Goal: Task Accomplishment & Management: Manage account settings

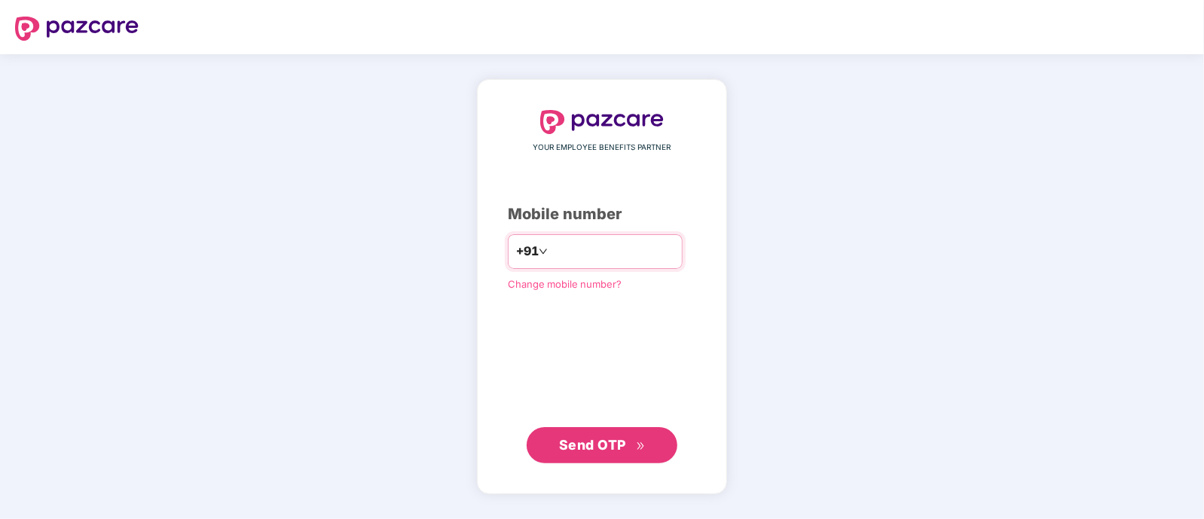
click at [591, 253] on input "number" at bounding box center [613, 252] width 124 height 24
type input "**********"
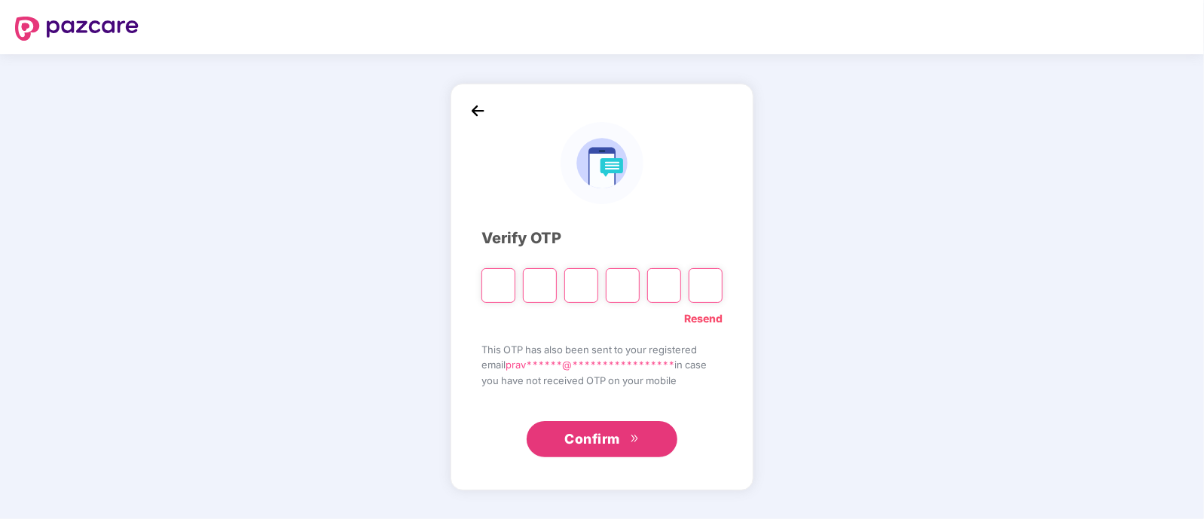
type input "*"
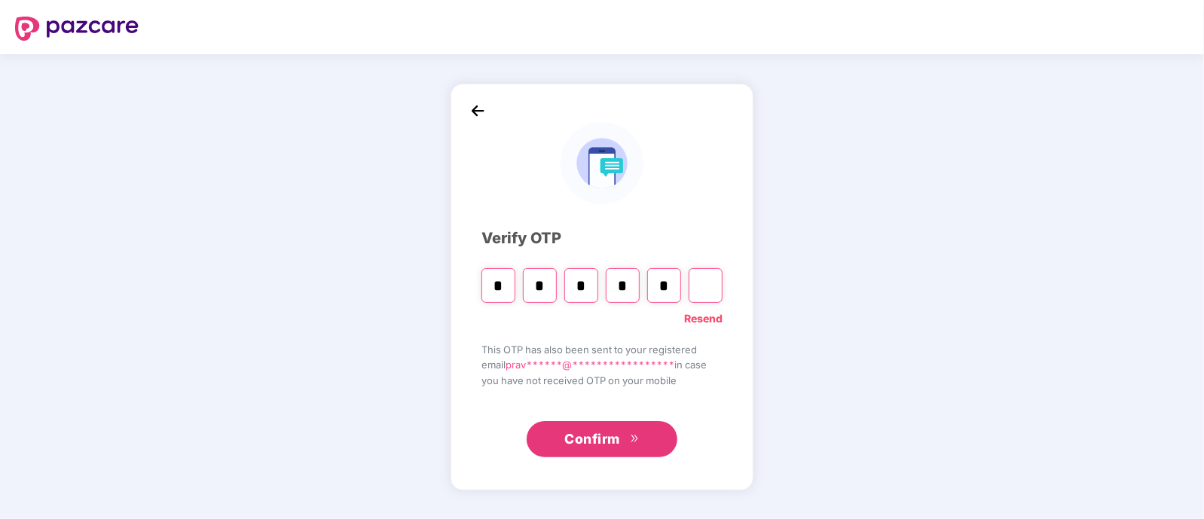
type input "*"
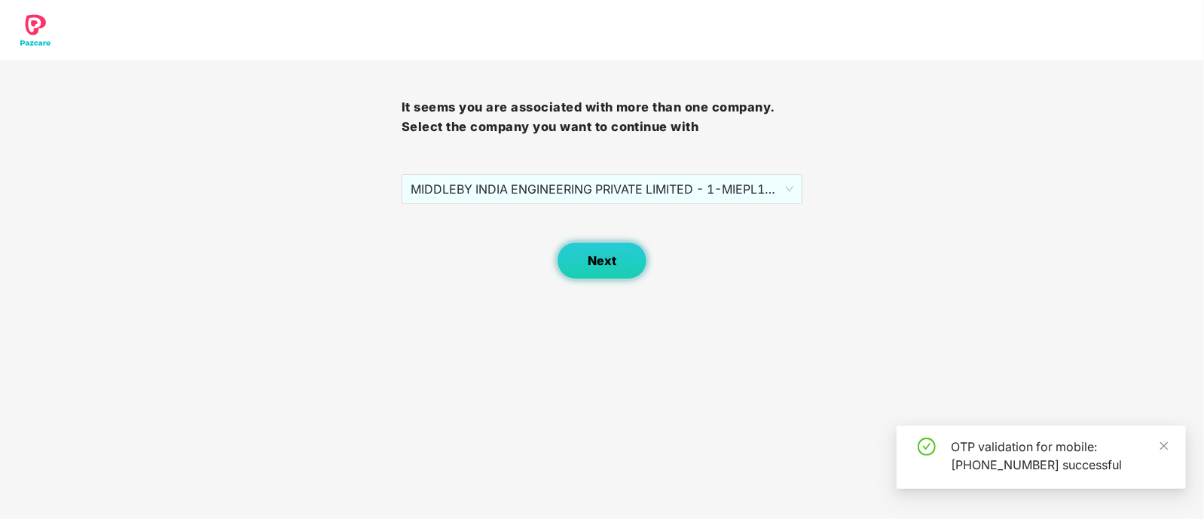
click at [619, 265] on button "Next" at bounding box center [602, 261] width 90 height 38
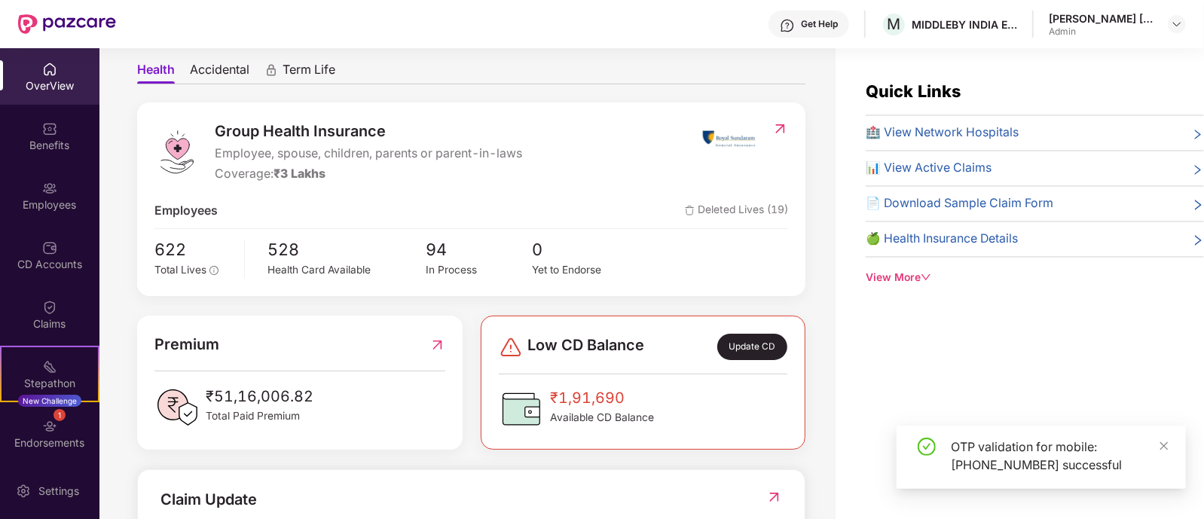
scroll to position [93, 0]
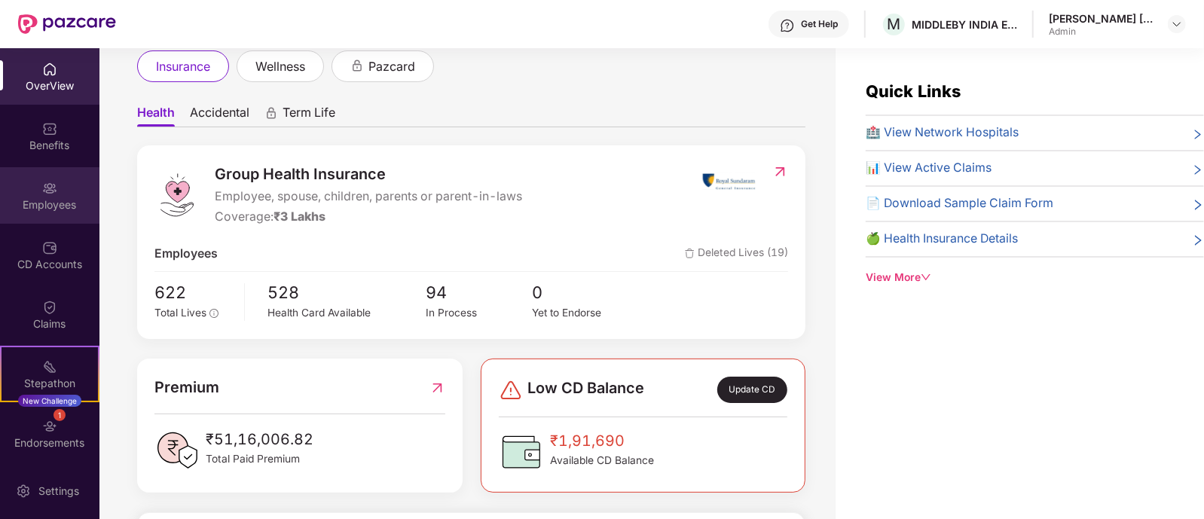
click at [64, 199] on div "Employees" at bounding box center [49, 204] width 99 height 15
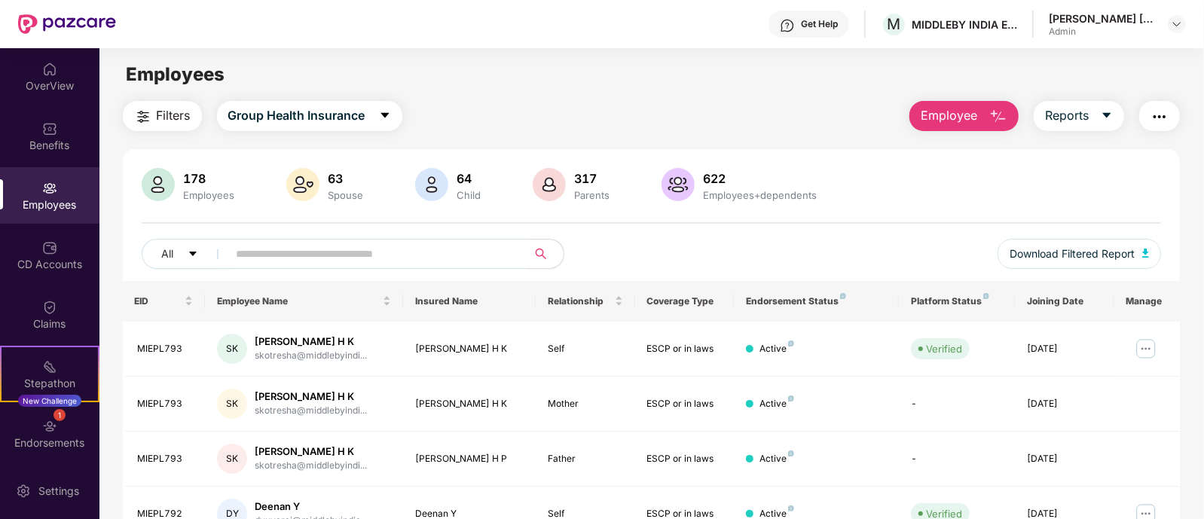
click at [283, 258] on input "text" at bounding box center [372, 254] width 270 height 23
paste input "********"
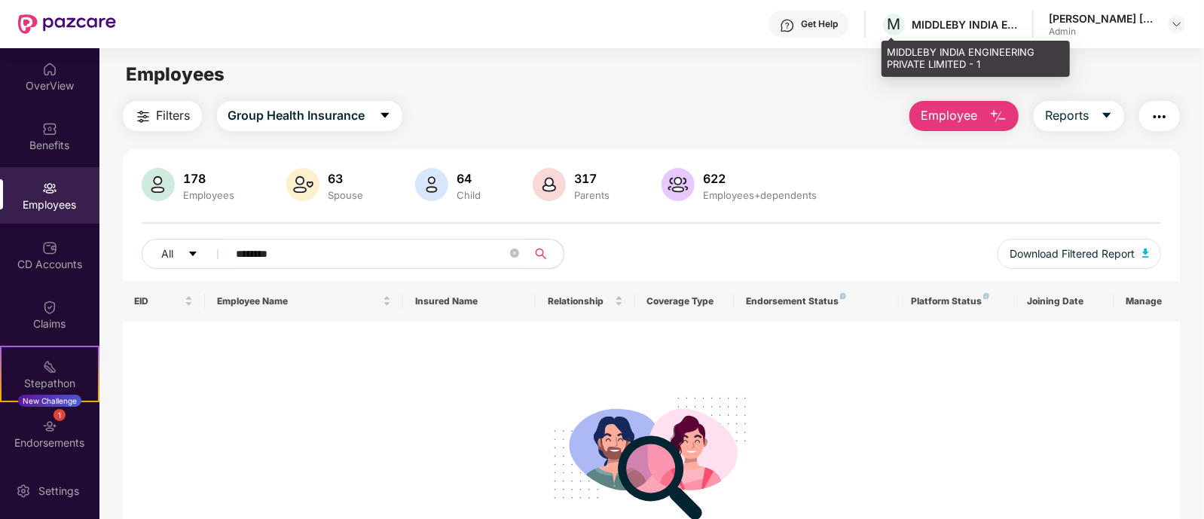
type input "********"
click at [1004, 24] on div "MIDDLEBY INDIA ENGINEERING PRIVATE LIMITED - 1" at bounding box center [964, 24] width 105 height 14
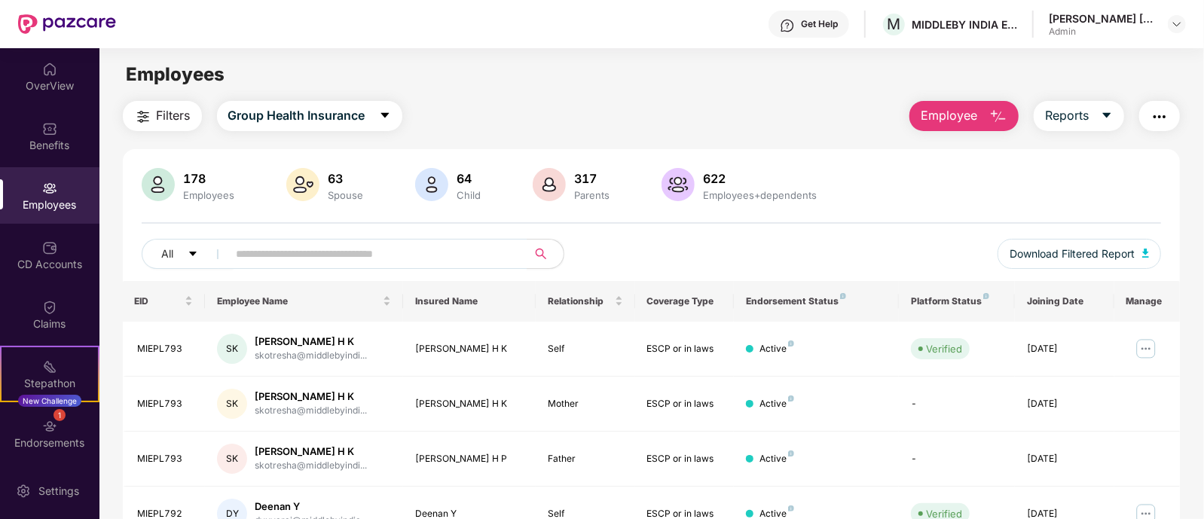
click at [625, 103] on div "Filters Group Health Insurance Employee Reports" at bounding box center [652, 116] width 1058 height 30
click at [1162, 111] on img "button" at bounding box center [1160, 117] width 18 height 18
click at [1177, 8] on div "Get Help M MIDDLEBY [GEOGRAPHIC_DATA] ENGINEERING PRIVATE LIMITED - 1 [PERSON_N…" at bounding box center [651, 24] width 1070 height 48
click at [1179, 22] on img at bounding box center [1177, 24] width 12 height 12
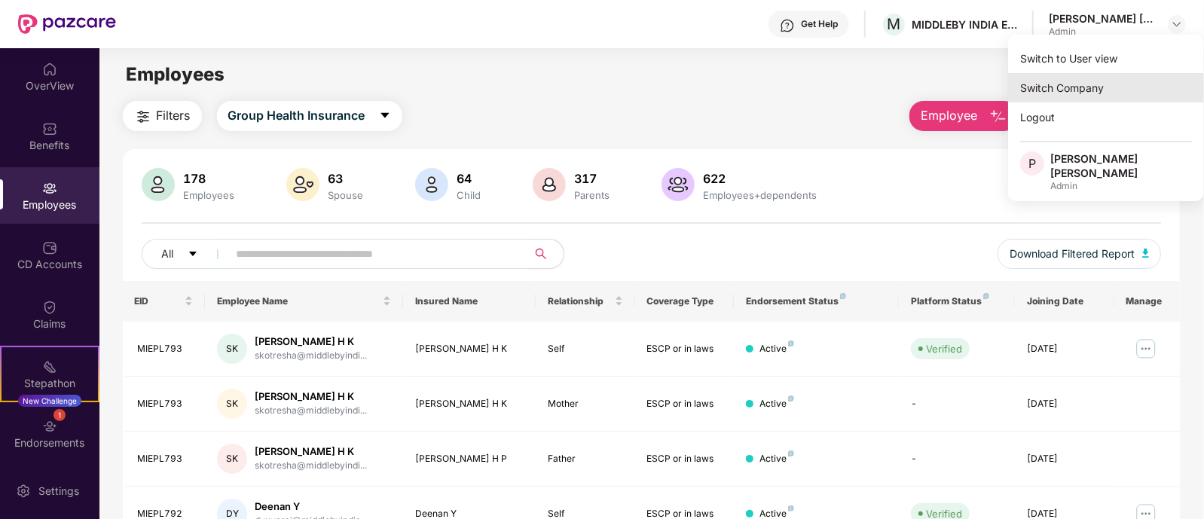
click at [1097, 90] on div "Switch Company" at bounding box center [1106, 87] width 196 height 29
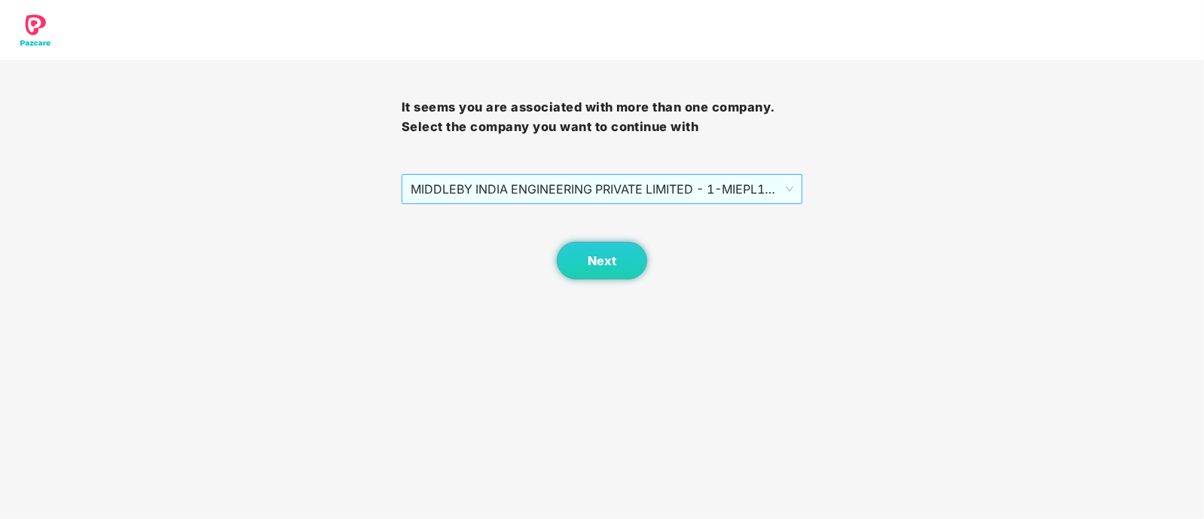
click at [775, 194] on span "MIDDLEBY INDIA ENGINEERING PRIVATE LIMITED - 1 - MIEPL158 - ADMIN" at bounding box center [603, 189] width 384 height 29
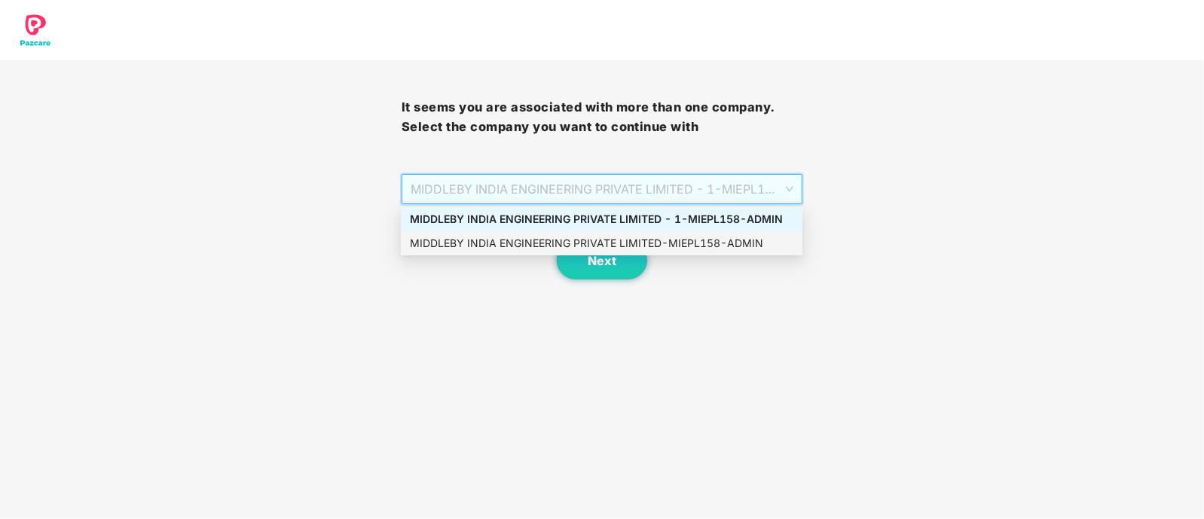
click at [725, 236] on div "MIDDLEBY INDIA ENGINEERING PRIVATE LIMITED - MIEPL158 - ADMIN" at bounding box center [602, 243] width 384 height 17
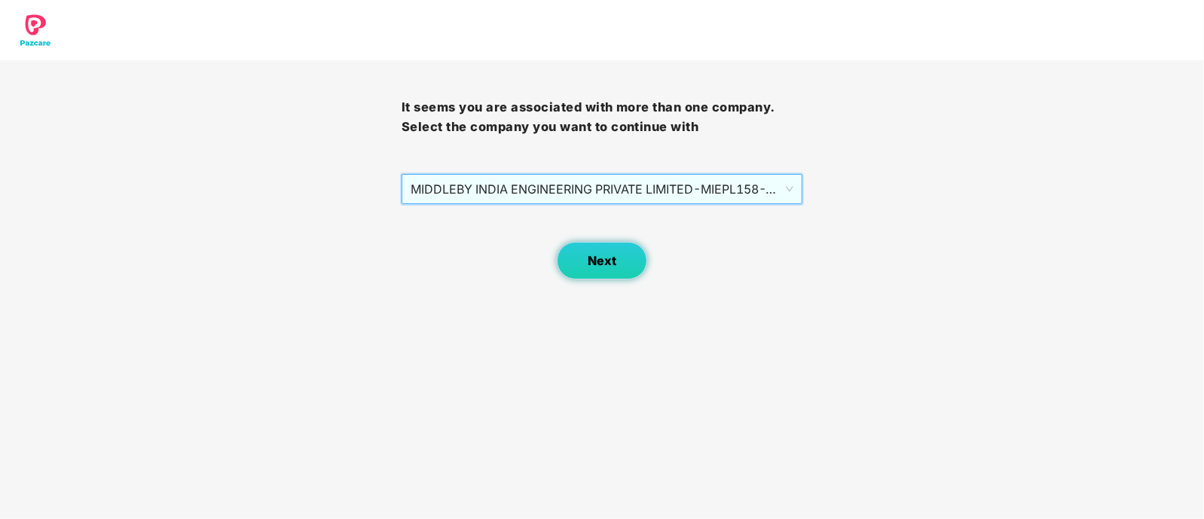
click at [604, 264] on span "Next" at bounding box center [602, 261] width 29 height 14
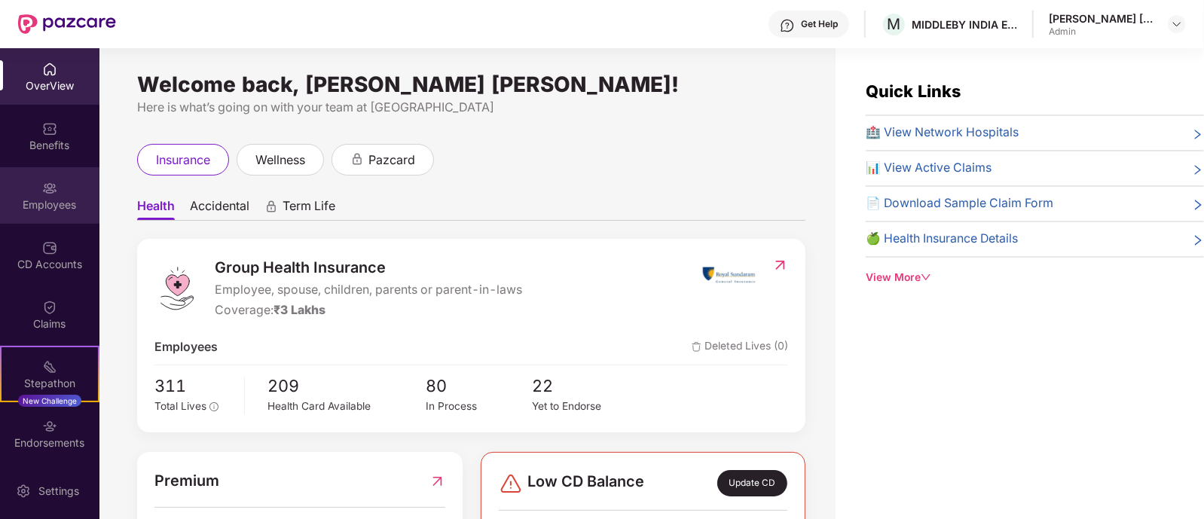
click at [63, 209] on div "Employees" at bounding box center [49, 204] width 99 height 15
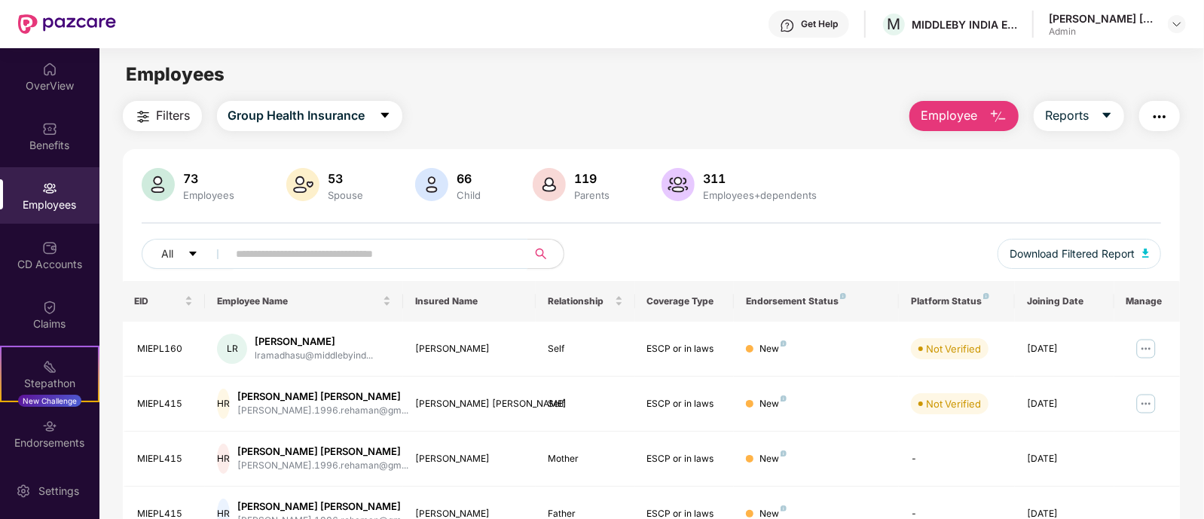
click at [270, 257] on input "text" at bounding box center [372, 254] width 270 height 23
paste input "********"
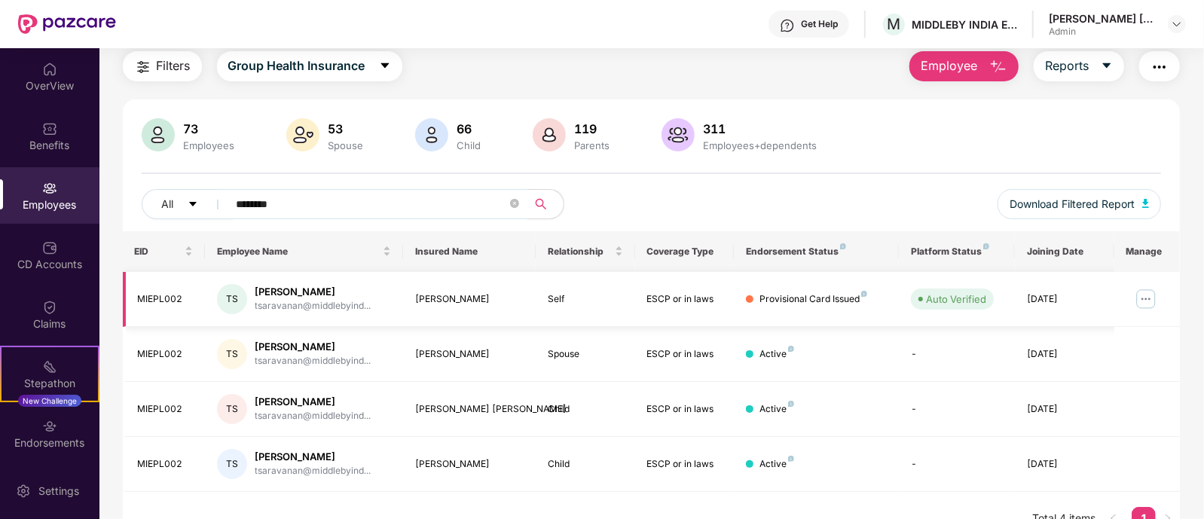
scroll to position [75, 0]
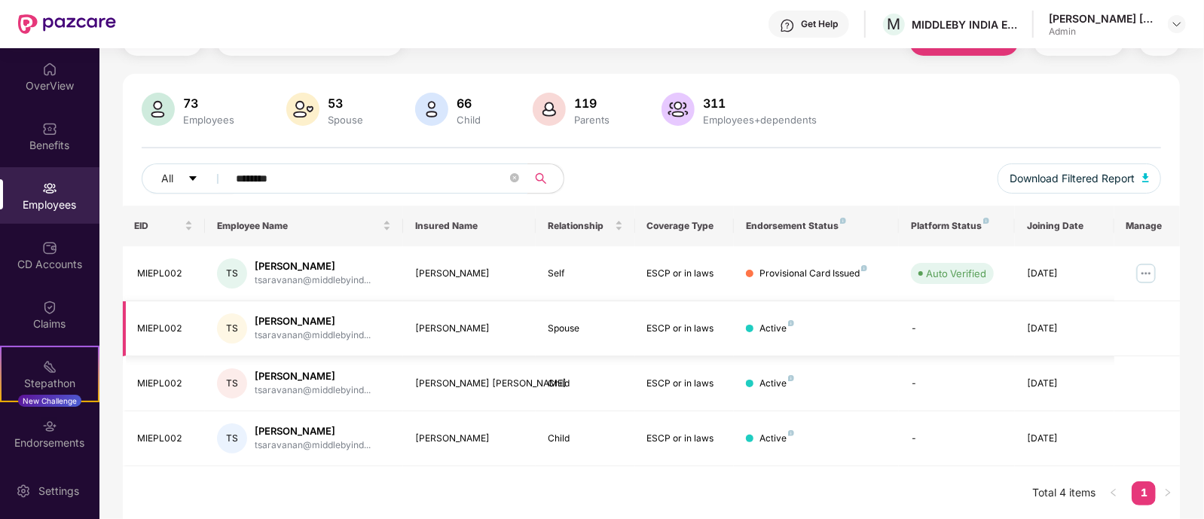
type input "********"
click at [486, 340] on td "[PERSON_NAME]" at bounding box center [469, 328] width 132 height 55
click at [708, 468] on div "EID Employee Name Insured Name Relationship Coverage Type Endorsement Status Pl…" at bounding box center [652, 363] width 1058 height 315
click at [255, 329] on div "tsaravanan@middlebyind..." at bounding box center [313, 336] width 116 height 14
click at [1150, 270] on img at bounding box center [1146, 273] width 24 height 24
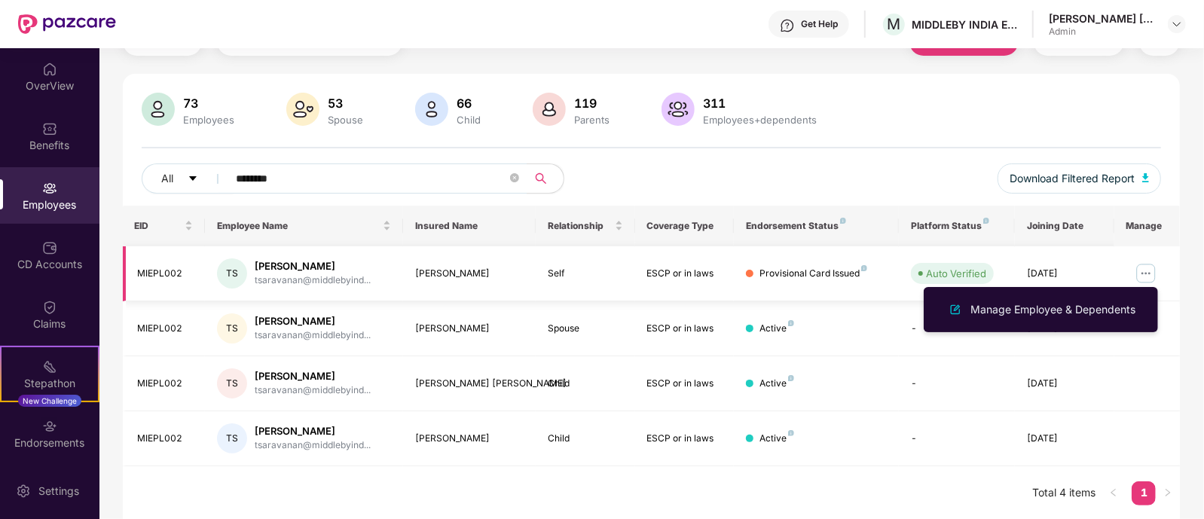
click at [268, 274] on div "tsaravanan@middlebyind..." at bounding box center [313, 281] width 116 height 14
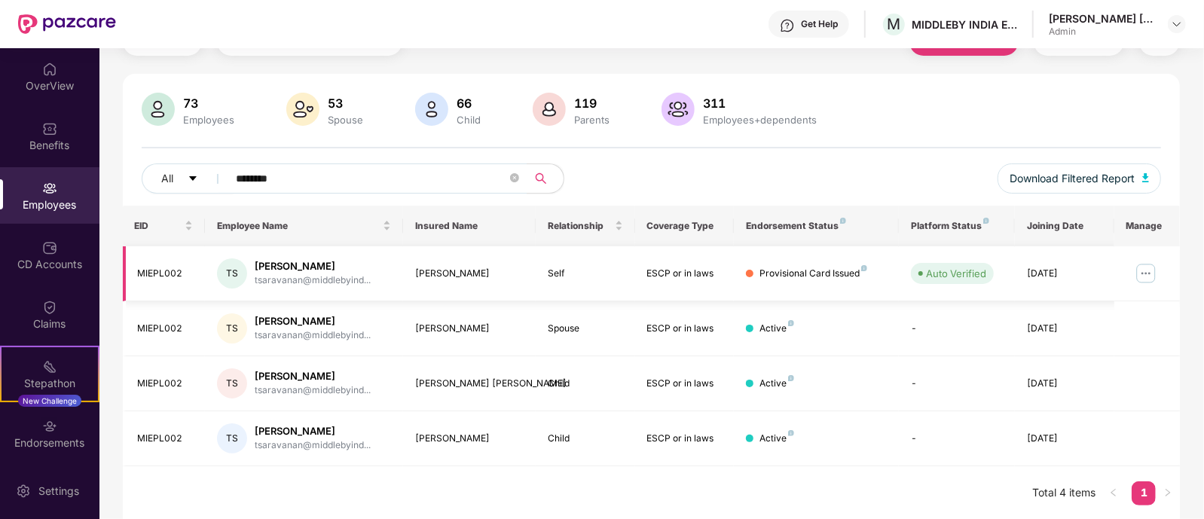
click at [559, 288] on td "Self" at bounding box center [585, 273] width 99 height 55
click at [283, 318] on div "[PERSON_NAME]" at bounding box center [313, 321] width 116 height 14
click at [393, 336] on td "[PERSON_NAME] tsaravanan@middlebyind..." at bounding box center [304, 328] width 198 height 55
click at [467, 351] on td "[PERSON_NAME]" at bounding box center [469, 328] width 132 height 55
click at [190, 276] on div "MIEPL002" at bounding box center [166, 274] width 56 height 14
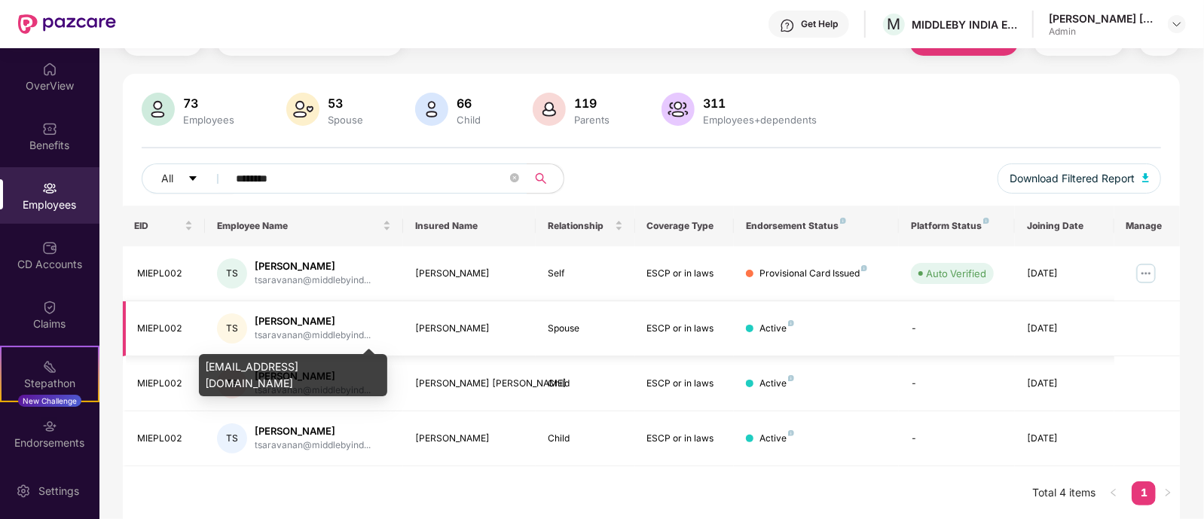
click at [327, 334] on div "tsaravanan@middlebyind..." at bounding box center [313, 336] width 116 height 14
click at [328, 334] on div "tsaravanan@middlebyind..." at bounding box center [313, 336] width 116 height 14
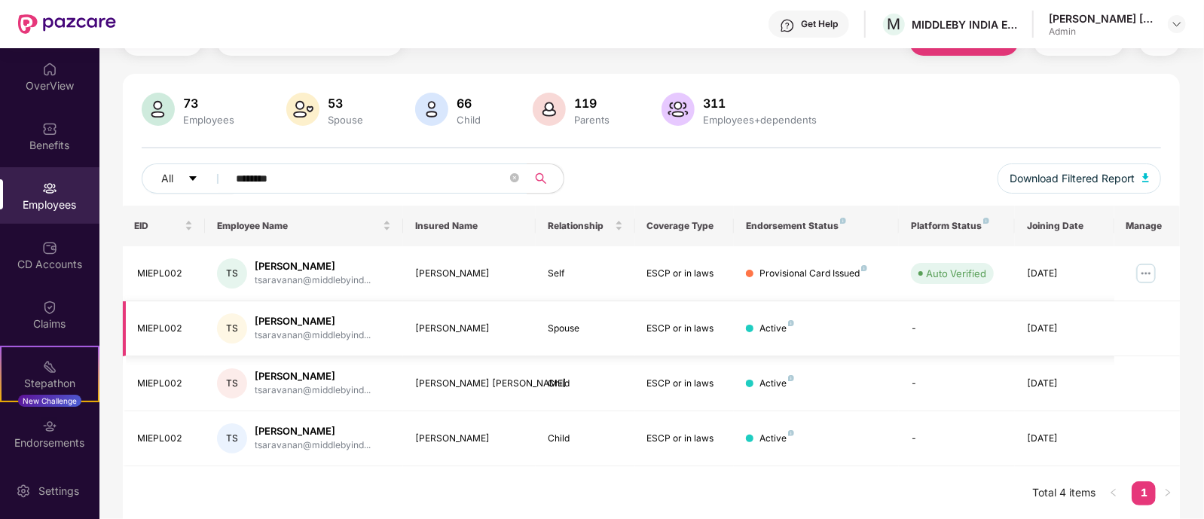
click at [1053, 325] on div "[DATE]" at bounding box center [1064, 329] width 75 height 14
click at [509, 461] on td "[PERSON_NAME]" at bounding box center [469, 438] width 132 height 55
click at [1145, 273] on img at bounding box center [1146, 273] width 24 height 24
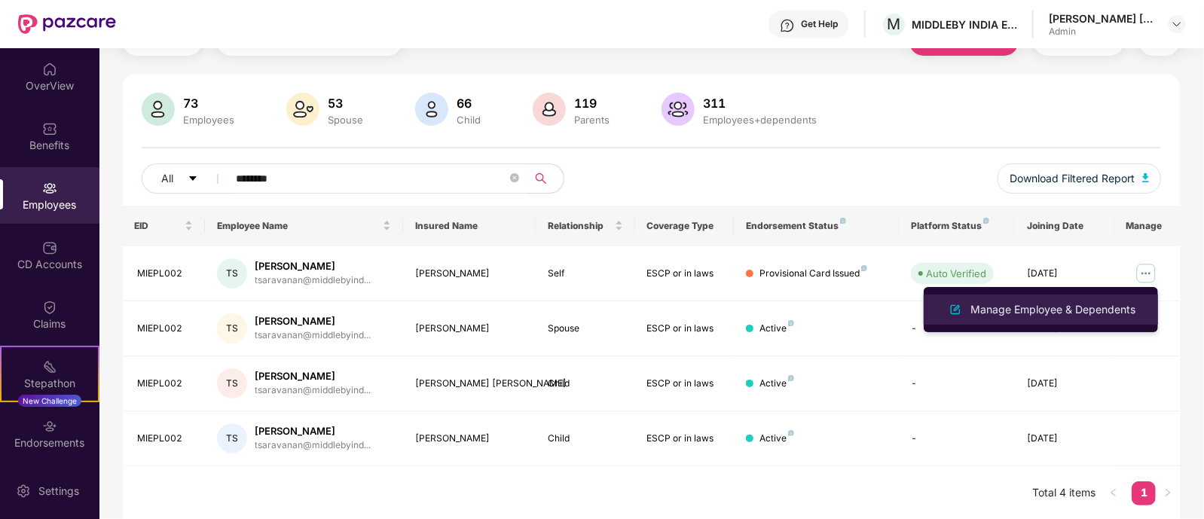
click at [1078, 311] on div "Manage Employee & Dependents" at bounding box center [1052, 309] width 171 height 17
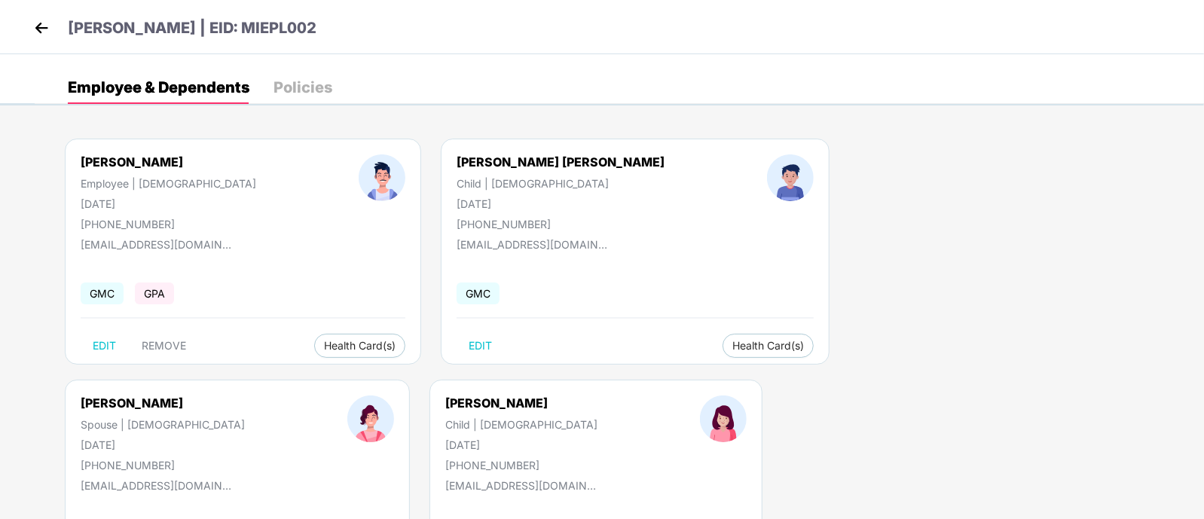
click at [410, 380] on div "[PERSON_NAME] Spouse | [DEMOGRAPHIC_DATA] [DATE] [PHONE_NUMBER] [EMAIL_ADDRESS]…" at bounding box center [237, 493] width 345 height 226
click at [245, 418] on div "Spouse | [DEMOGRAPHIC_DATA]" at bounding box center [163, 424] width 164 height 13
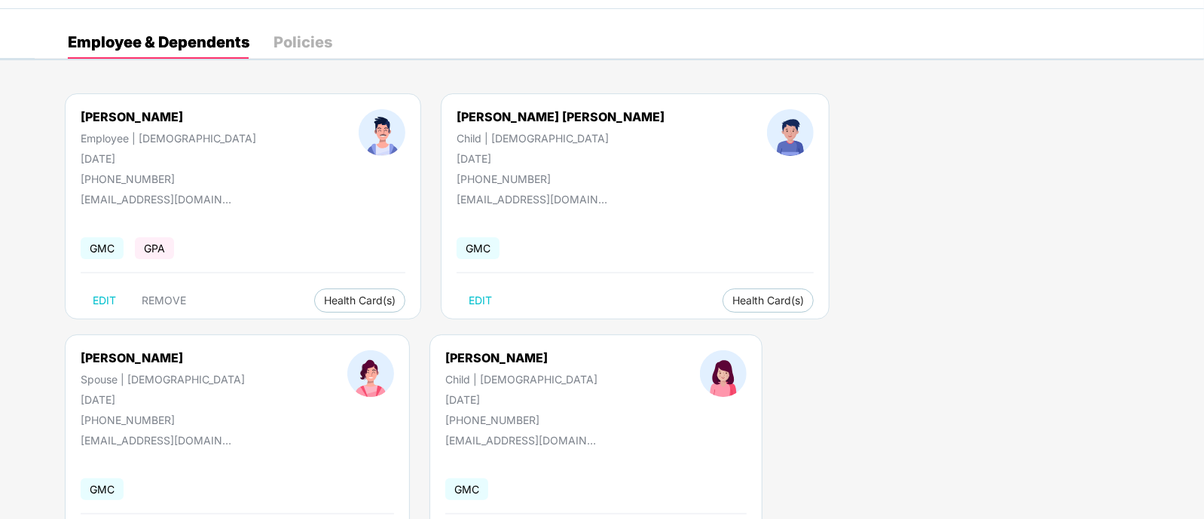
scroll to position [0, 0]
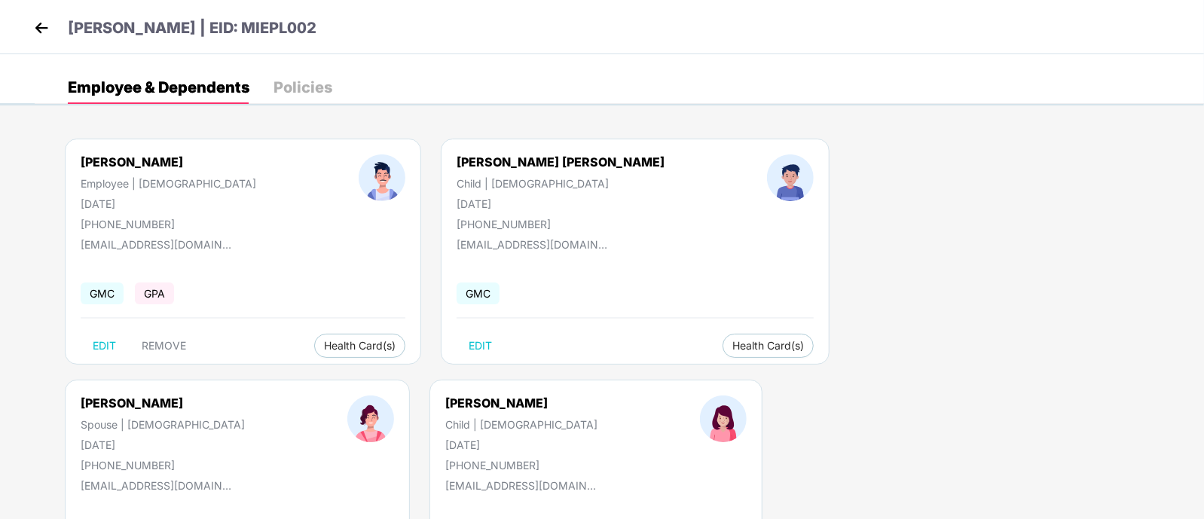
click at [41, 29] on img at bounding box center [41, 28] width 23 height 23
